Goal: Task Accomplishment & Management: Manage account settings

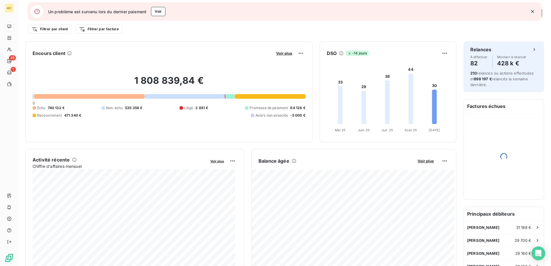
click at [534, 12] on icon "button" at bounding box center [533, 12] width 6 height 6
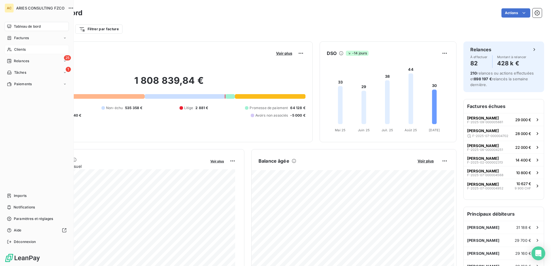
click at [13, 49] on div "Clients" at bounding box center [37, 49] width 64 height 9
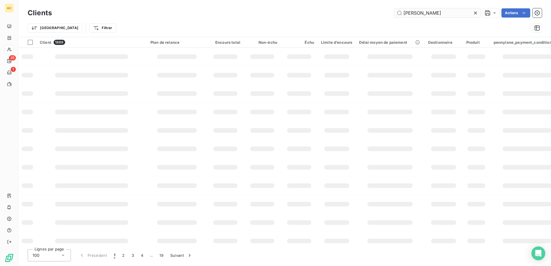
click at [441, 11] on input "[PERSON_NAME]" at bounding box center [437, 12] width 86 height 9
click at [447, 12] on input "[PERSON_NAME] MartinsSonia [PERSON_NAME]" at bounding box center [437, 12] width 86 height 9
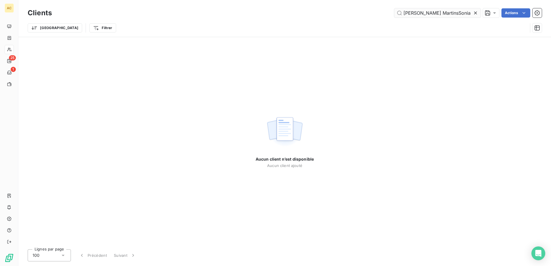
click at [447, 12] on input "[PERSON_NAME] MartinsSonia [PERSON_NAME]" at bounding box center [437, 12] width 86 height 9
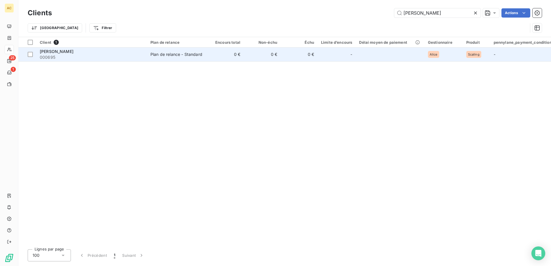
type input "[PERSON_NAME]"
click at [196, 54] on div "Plan de relance - Standard" at bounding box center [176, 55] width 52 height 6
